Goal: Check status: Check status

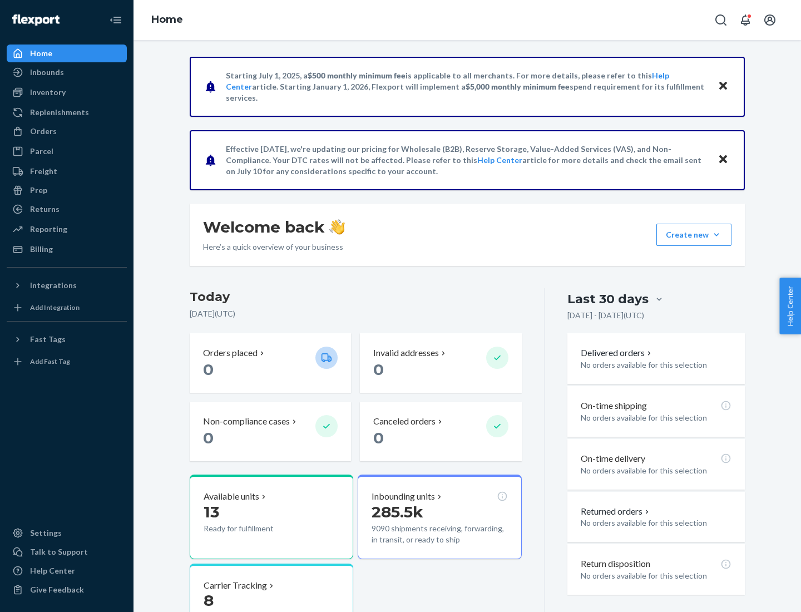
click at [716, 235] on button "Create new Create new inbound Create new order Create new product" at bounding box center [693, 235] width 75 height 22
click at [46, 72] on div "Inbounds" at bounding box center [47, 72] width 34 height 11
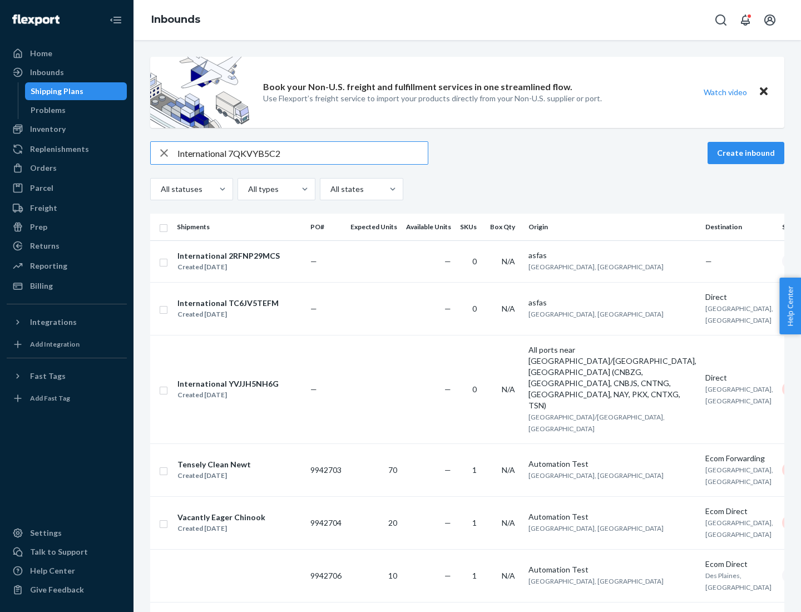
type input "International 7QKVYB5C29"
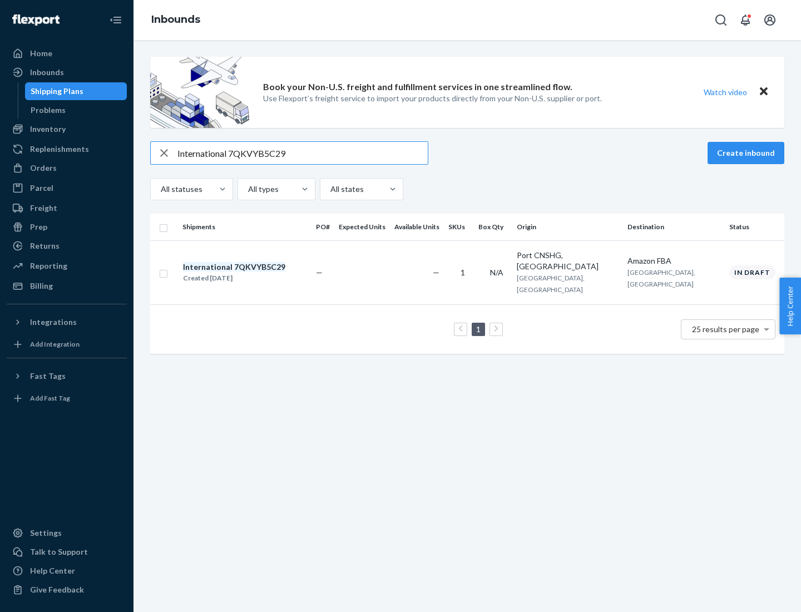
click at [253, 273] on div "Created [DATE]" at bounding box center [234, 278] width 102 height 11
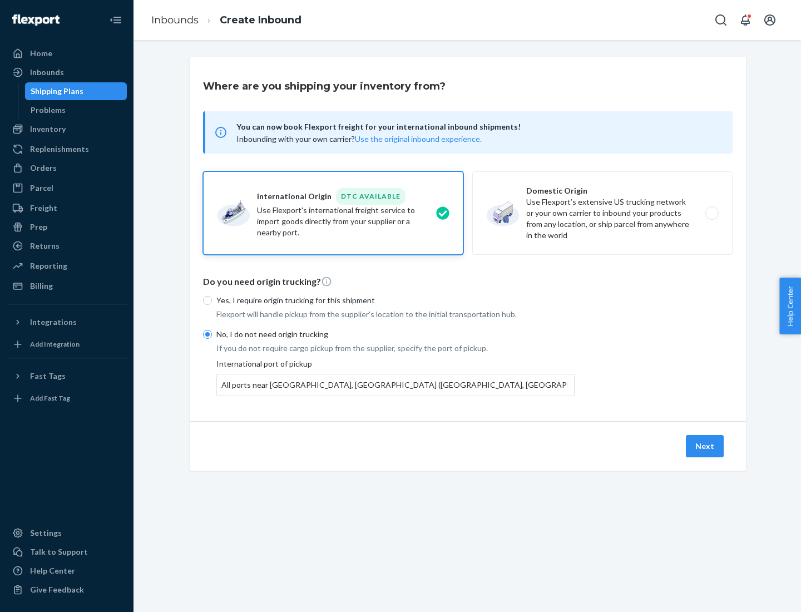
click at [705, 445] on button "Next" at bounding box center [705, 446] width 38 height 22
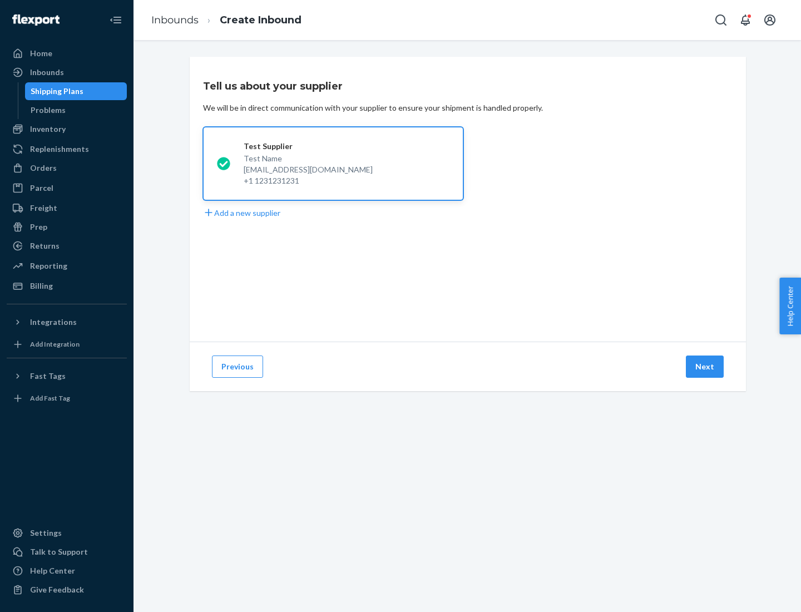
click at [705, 367] on button "Next" at bounding box center [705, 366] width 38 height 22
